Goal: Find specific page/section: Find specific page/section

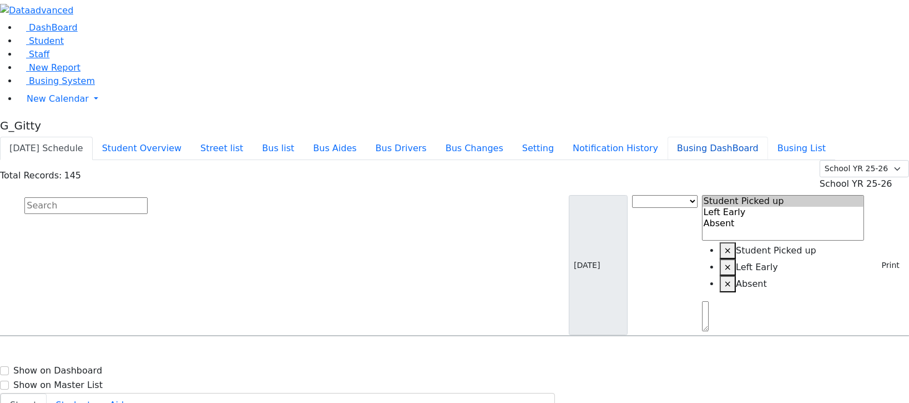
click at [727, 137] on button "Busing DashBoard" at bounding box center [718, 148] width 100 height 23
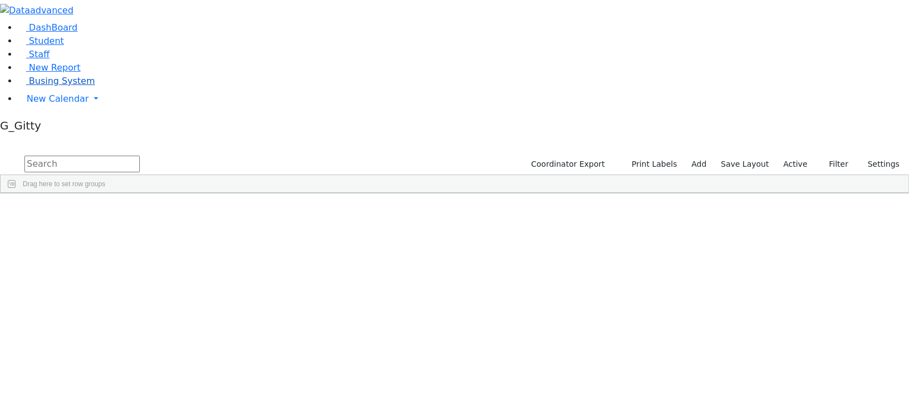
click at [29, 86] on span "Busing System" at bounding box center [62, 81] width 66 height 11
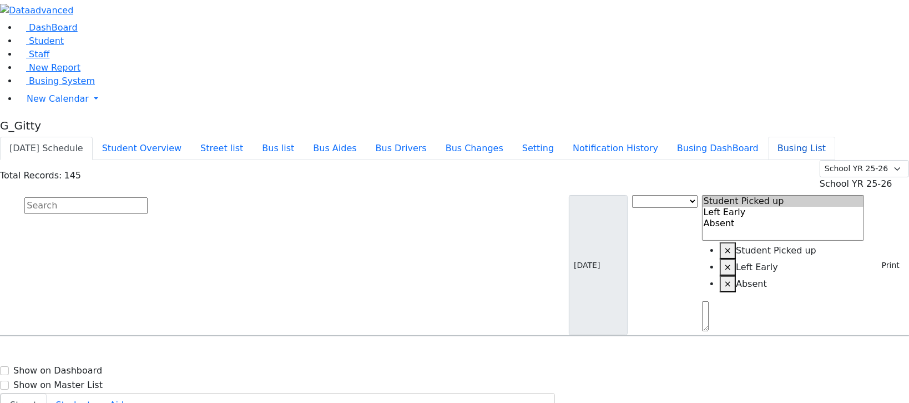
click at [829, 137] on button "Busing List" at bounding box center [801, 148] width 67 height 23
click at [33, 46] on link "Student" at bounding box center [41, 41] width 46 height 11
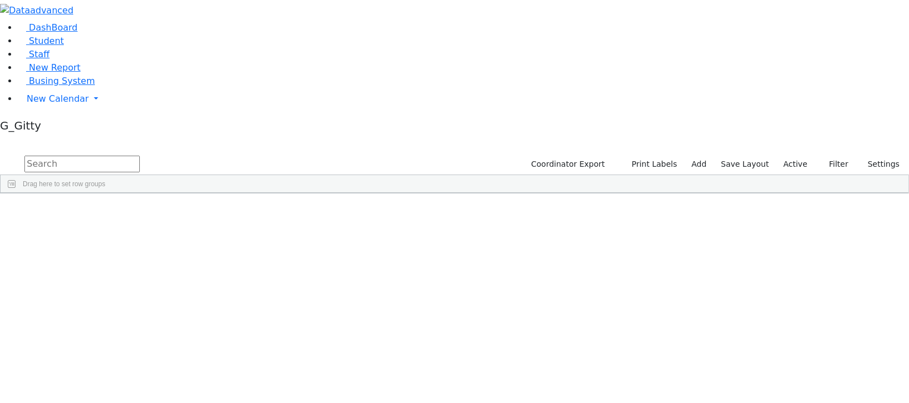
click at [140, 155] on input "text" at bounding box center [81, 163] width 115 height 17
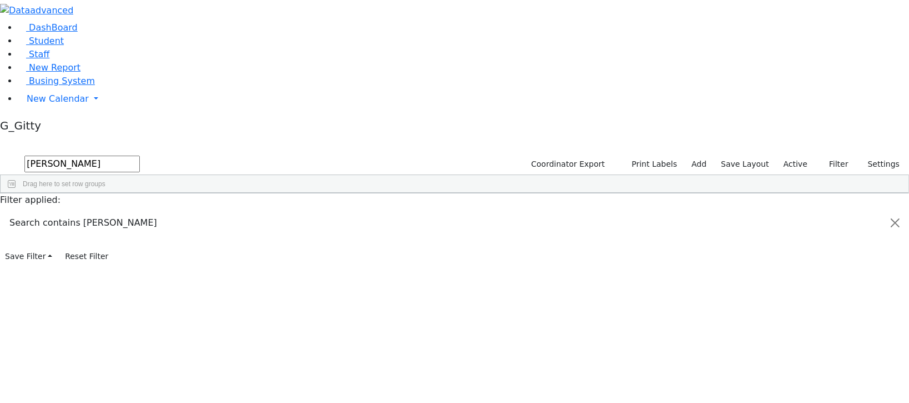
type input "[PERSON_NAME]"
click at [140, 155] on input "[PERSON_NAME]" at bounding box center [81, 163] width 115 height 17
